Goal: Consume media (video, audio): Consume media (video, audio)

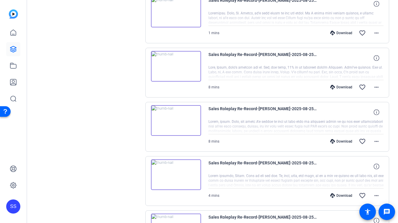
scroll to position [297, 0]
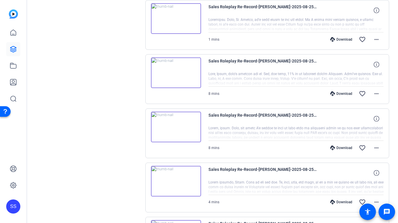
click at [178, 129] on img at bounding box center [176, 127] width 50 height 31
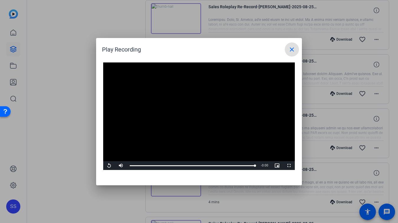
click at [289, 50] on mat-icon "close" at bounding box center [291, 49] width 7 height 7
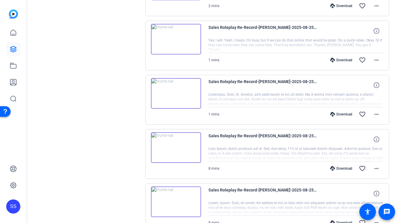
scroll to position [205, 0]
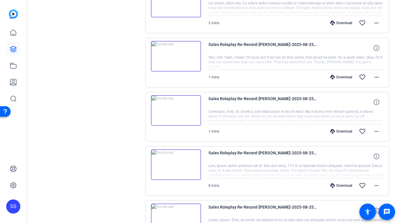
click at [171, 113] on img at bounding box center [176, 110] width 50 height 31
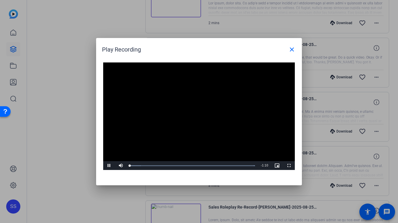
click at [175, 114] on video "Video Player" at bounding box center [199, 116] width 192 height 108
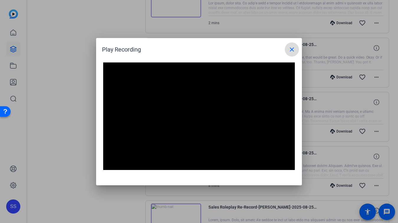
click at [292, 45] on span at bounding box center [292, 49] width 14 height 14
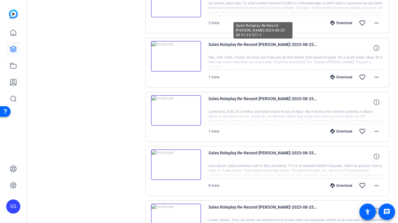
scroll to position [198, 0]
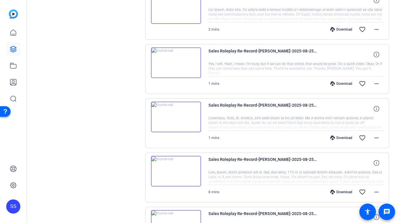
click at [181, 56] on img at bounding box center [176, 62] width 50 height 31
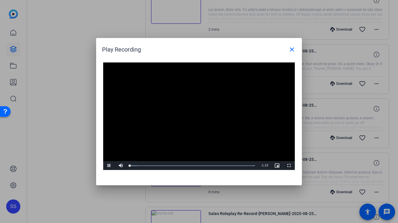
click at [196, 123] on video "Video Player" at bounding box center [199, 116] width 192 height 108
click at [290, 48] on mat-icon "close" at bounding box center [291, 49] width 7 height 7
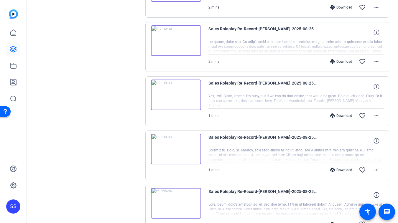
scroll to position [156, 0]
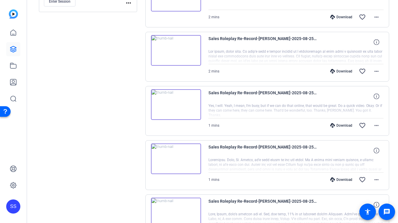
click at [190, 140] on div "Sales Roleplay Re-Record-[PERSON_NAME]-2025-08-25-09-51-23-371-0 1 mins Downloa…" at bounding box center [267, 165] width 244 height 50
click at [183, 147] on img at bounding box center [176, 159] width 50 height 31
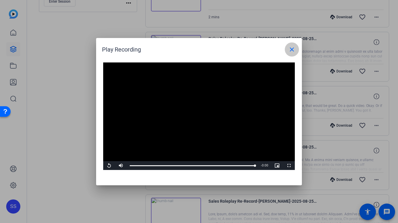
click at [292, 43] on span at bounding box center [292, 49] width 14 height 14
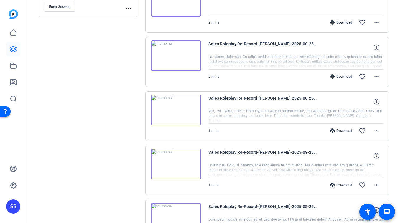
scroll to position [150, 0]
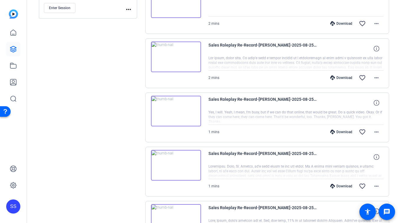
click at [180, 108] on img at bounding box center [176, 111] width 50 height 31
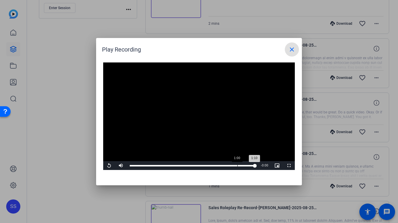
click at [237, 166] on div "1:00" at bounding box center [237, 165] width 0 height 1
click at [207, 134] on video "Video Player" at bounding box center [199, 116] width 192 height 108
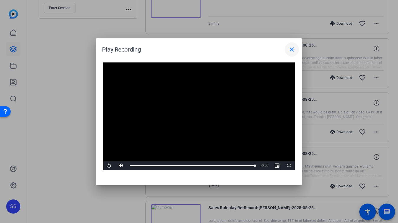
click at [293, 53] on mat-icon "close" at bounding box center [291, 49] width 7 height 7
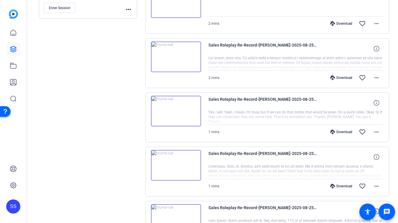
click at [12, 202] on div "SS" at bounding box center [13, 207] width 14 height 14
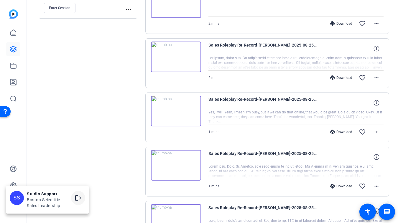
click at [80, 195] on mat-icon "logout" at bounding box center [78, 198] width 7 height 7
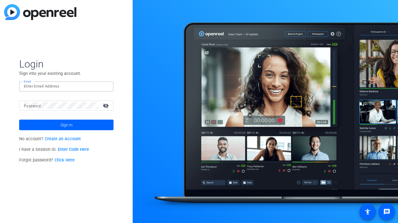
click at [98, 85] on input "Email" at bounding box center [66, 86] width 85 height 7
click at [101, 85] on input "Email" at bounding box center [66, 86] width 85 height 7
click at [104, 85] on img at bounding box center [104, 86] width 4 height 7
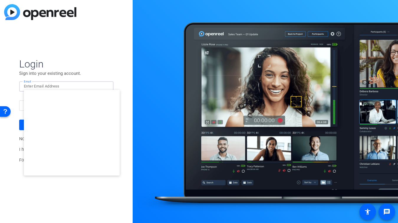
type input "studiosupport+3@openreel.com"
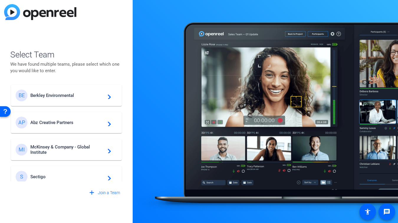
click at [70, 99] on div "BE Berkley Environmental navigate_next" at bounding box center [66, 96] width 101 height 12
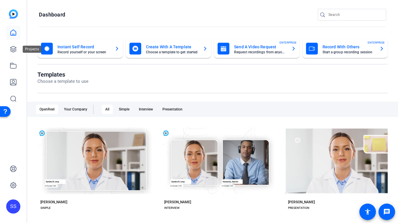
click at [15, 42] on div at bounding box center [13, 66] width 14 height 80
click at [15, 49] on icon at bounding box center [13, 49] width 7 height 7
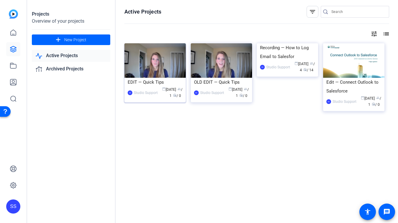
click at [147, 78] on div "EDIT — Quick Tips" at bounding box center [155, 82] width 55 height 9
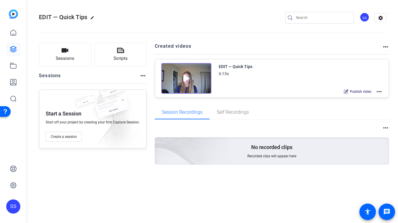
click at [380, 92] on mat-icon "more_horiz" at bounding box center [379, 91] width 7 height 7
click at [352, 97] on span "Edit in Creator" at bounding box center [357, 98] width 41 height 7
click at [14, 65] on icon at bounding box center [13, 65] width 7 height 7
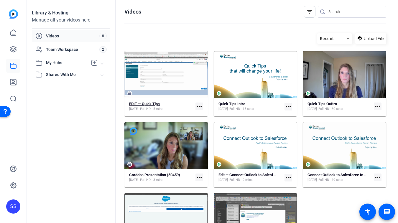
click at [163, 105] on div "EDIT — Quick Tips" at bounding box center [146, 104] width 34 height 5
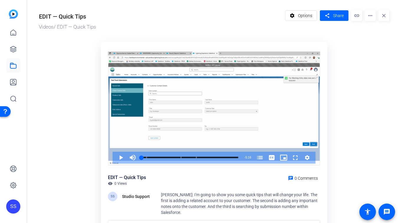
click at [165, 105] on div "Video Player" at bounding box center [214, 108] width 212 height 119
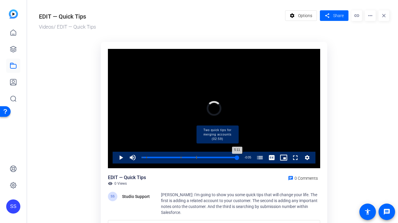
click at [237, 157] on div "Loaded : 12.63% 5:12 5:11 20 Tips That Will Change Your Life with Salesforce (0…" at bounding box center [190, 157] width 97 height 1
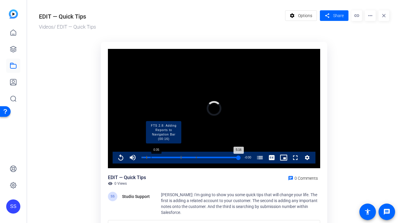
click at [163, 158] on div "Progress Bar" at bounding box center [164, 157] width 35 height 3
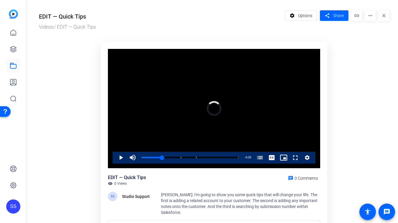
drag, startPoint x: 162, startPoint y: 158, endPoint x: 114, endPoint y: 155, distance: 48.4
click at [115, 155] on div "Play Mute 90% Current Time 1:07 / Duration 5:16 Loaded : 0.00% 0:04 1:07 20 Tip…" at bounding box center [214, 158] width 203 height 12
click at [237, 156] on div "Loaded : 0.00% 5:11 0:00 20 Tips That Will Change Your Life with Salesforce (00…" at bounding box center [190, 158] width 103 height 12
click at [115, 155] on span "Video Player" at bounding box center [115, 158] width 0 height 12
click at [115, 161] on span "Video Player" at bounding box center [115, 158] width 0 height 12
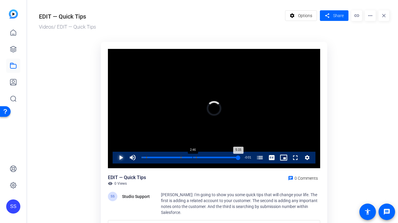
click at [192, 155] on div "Loaded : 0.00% 2:46 5:15 20 Tips That Will Change Your Life with Salesforce (00…" at bounding box center [190, 158] width 103 height 12
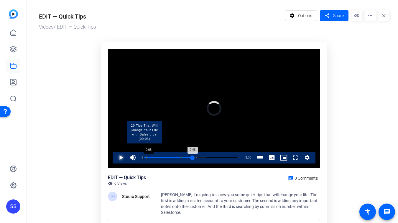
click at [143, 157] on div "Progress Bar" at bounding box center [144, 157] width 4 height 3
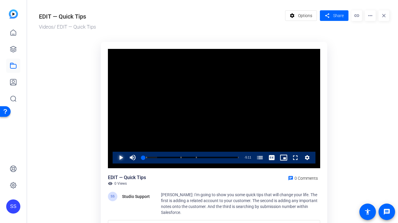
click at [115, 159] on span "Video Player" at bounding box center [115, 158] width 0 height 12
